Goal: Check status: Check status

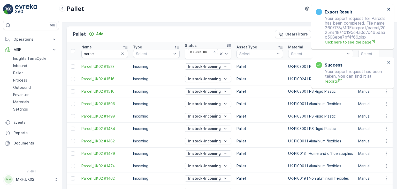
click at [389, 8] on icon "close" at bounding box center [389, 9] width 4 height 4
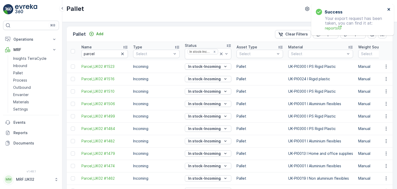
click at [389, 10] on icon "close" at bounding box center [389, 9] width 3 height 3
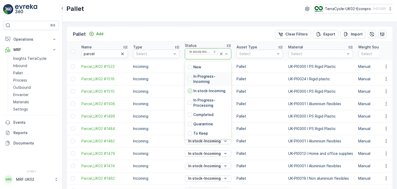
click at [211, 78] on p "In Progress-Incoming" at bounding box center [210, 79] width 35 height 10
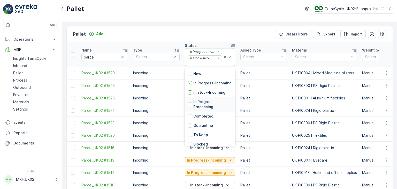
click at [215, 107] on p "In Progress-Processing" at bounding box center [212, 104] width 39 height 10
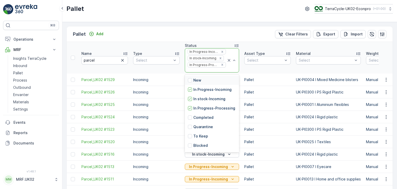
click at [237, 141] on div "New In Progress-Incoming In stock-Incoming In Progress-Processing Completed Qua…" at bounding box center [212, 113] width 54 height 78
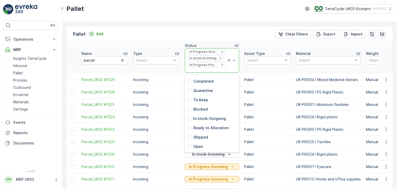
scroll to position [41, 0]
click at [216, 118] on p "In stock-Outgoing" at bounding box center [209, 118] width 33 height 5
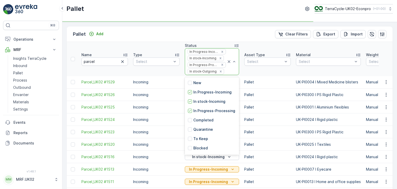
click at [237, 152] on div "New In Progress-Incoming In stock-Incoming In Progress-Processing Completed Qua…" at bounding box center [212, 116] width 54 height 78
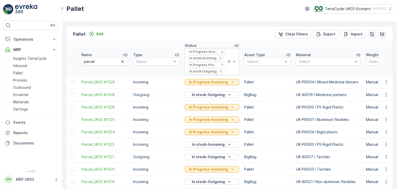
click at [236, 148] on div "In stock-Incoming" at bounding box center [212, 144] width 54 height 7
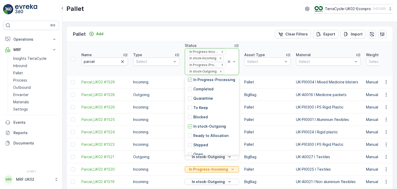
scroll to position [41, 0]
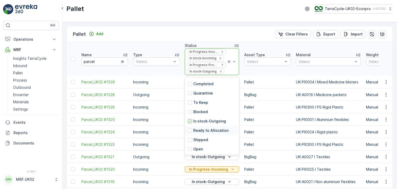
click at [225, 132] on p "Ready to Allocation" at bounding box center [210, 130] width 35 height 5
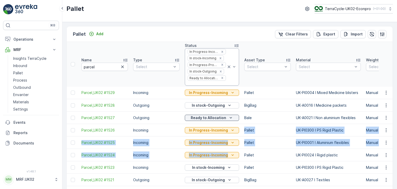
drag, startPoint x: 237, startPoint y: 134, endPoint x: 240, endPoint y: 153, distance: 18.9
click at [122, 68] on icon "button" at bounding box center [122, 66] width 5 height 5
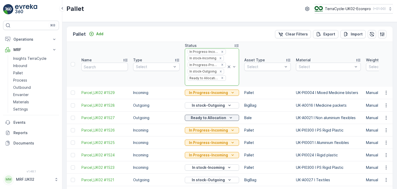
click at [229, 66] on icon at bounding box center [229, 66] width 5 height 5
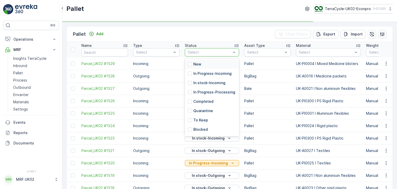
click at [223, 50] on div at bounding box center [209, 52] width 44 height 4
click at [200, 62] on p "New" at bounding box center [197, 64] width 8 height 5
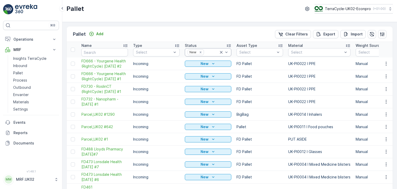
click at [222, 53] on icon at bounding box center [221, 52] width 5 height 5
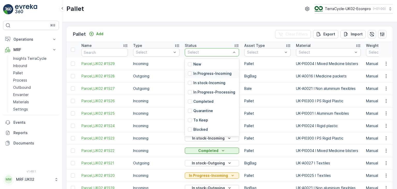
click at [228, 71] on p "In Progress-Incoming" at bounding box center [212, 73] width 38 height 5
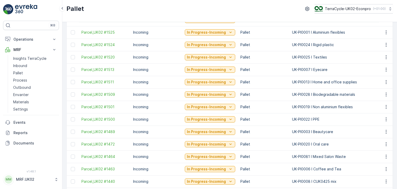
scroll to position [30, 0]
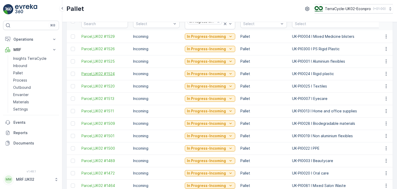
click at [104, 75] on span "Parcel_UK02 #1524" at bounding box center [104, 73] width 47 height 5
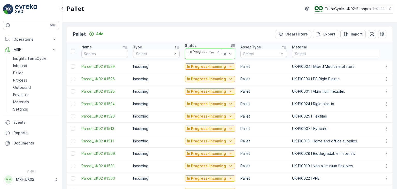
click at [224, 53] on icon at bounding box center [225, 53] width 3 height 3
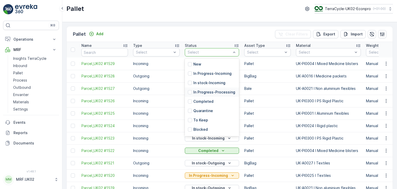
click at [214, 95] on p "In Progress-Processing" at bounding box center [214, 91] width 42 height 5
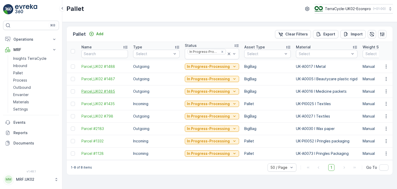
click at [104, 90] on span "Parcel_UK02 #1485" at bounding box center [104, 91] width 47 height 5
click at [108, 67] on span "Parcel_UK02 #1488" at bounding box center [104, 66] width 47 height 5
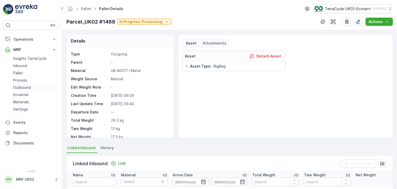
click at [28, 88] on p "Outbound" at bounding box center [22, 87] width 18 height 5
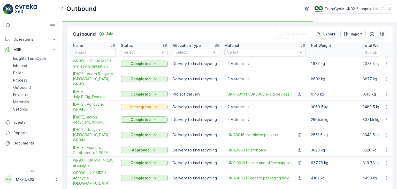
click at [88, 114] on span "[DATE], Acron Recyclers, WR946" at bounding box center [94, 119] width 43 height 10
